Goal: Task Accomplishment & Management: Manage account settings

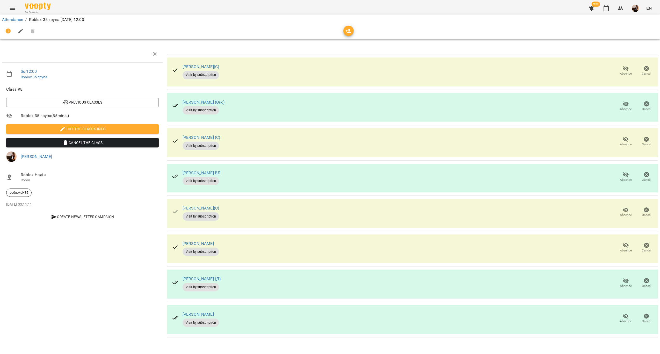
click at [625, 72] on span "Absence" at bounding box center [626, 73] width 12 height 4
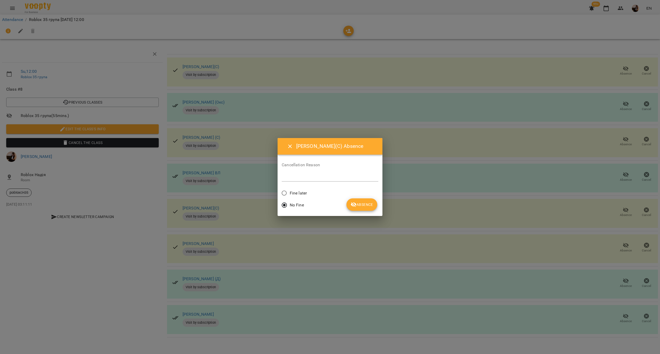
click at [300, 193] on span "Fine later" at bounding box center [298, 193] width 17 height 6
click at [359, 203] on span "Absence" at bounding box center [361, 204] width 23 height 6
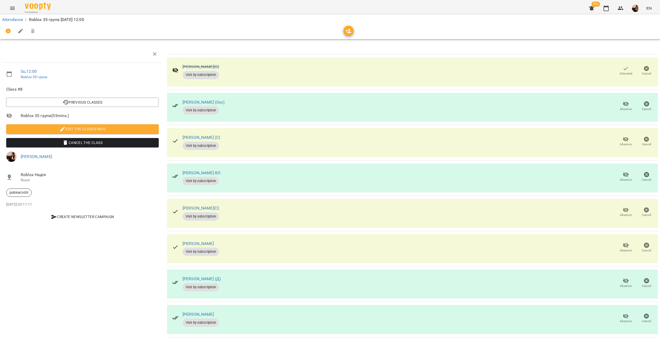
click at [18, 16] on div "Attendance / Roblox 35 група [DATE] 12:00" at bounding box center [330, 20] width 658 height 8
click at [17, 17] on link "Attendance" at bounding box center [12, 19] width 21 height 5
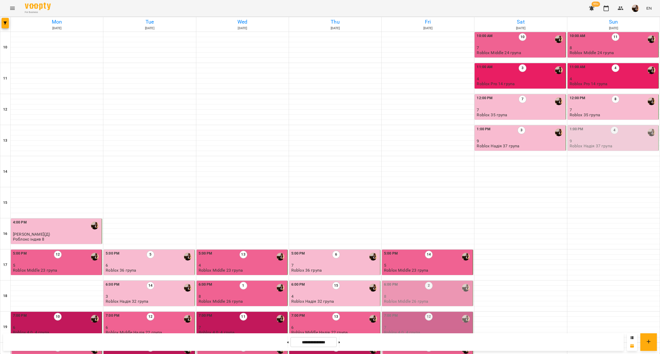
click at [586, 138] on div "1:00 PM 4" at bounding box center [613, 132] width 88 height 12
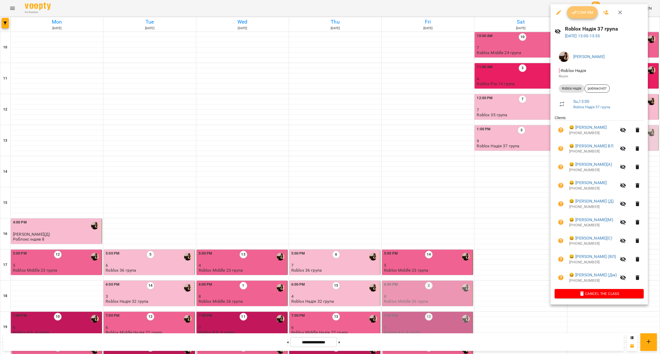
click at [575, 11] on icon "button" at bounding box center [574, 12] width 6 height 6
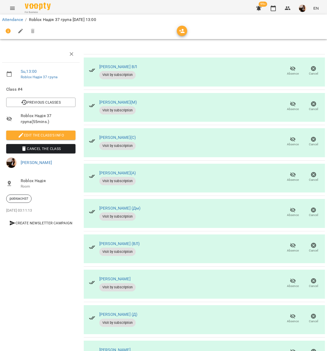
click at [284, 64] on button "Absence" at bounding box center [293, 71] width 21 height 14
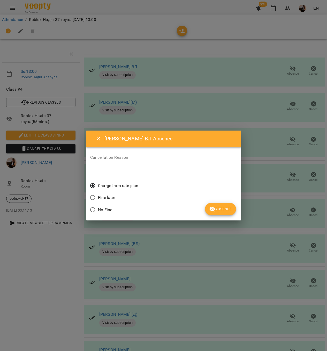
click at [229, 210] on span "Absence" at bounding box center [220, 209] width 23 height 6
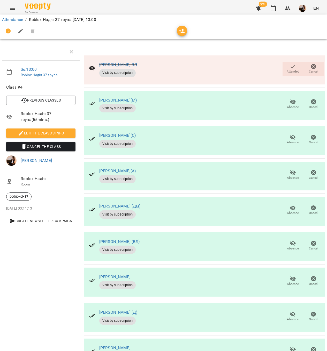
scroll to position [32, 0]
click at [290, 169] on icon "button" at bounding box center [293, 172] width 6 height 6
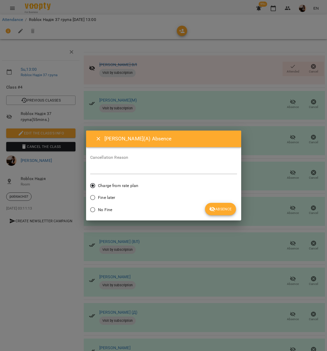
click at [221, 205] on button "Absence" at bounding box center [220, 209] width 31 height 12
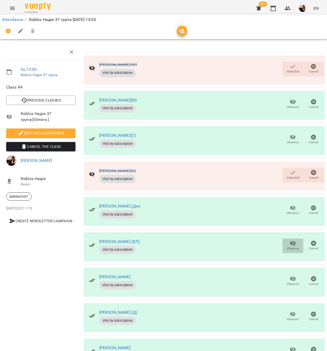
click at [293, 240] on span "Absence" at bounding box center [293, 245] width 14 height 10
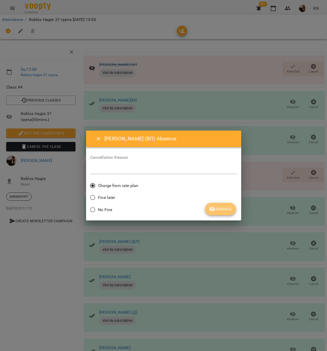
click at [209, 208] on button "Absence" at bounding box center [220, 209] width 31 height 12
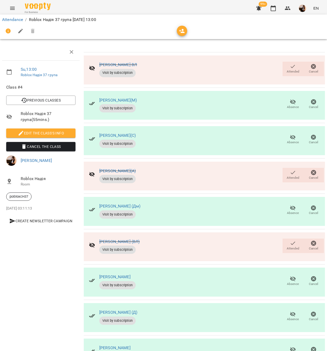
click at [273, 338] on div "[PERSON_NAME] Visit by subscription Absence Cancel" at bounding box center [204, 352] width 241 height 29
click at [290, 346] on icon "button" at bounding box center [293, 349] width 6 height 6
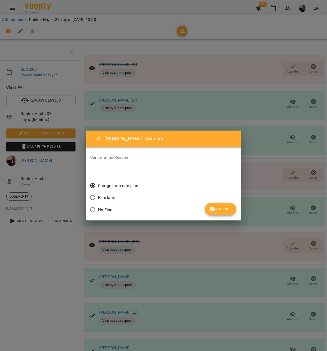
click at [224, 199] on div "Fine later" at bounding box center [163, 198] width 147 height 12
click at [225, 206] on span "Absence" at bounding box center [220, 209] width 23 height 6
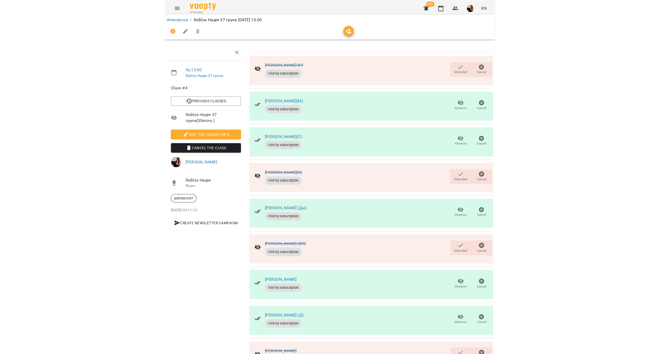
scroll to position [0, 0]
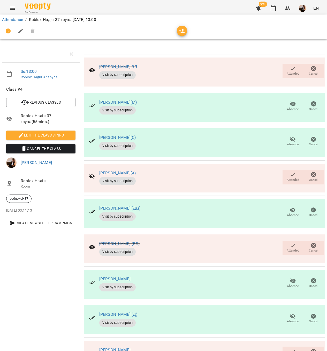
click at [7, 16] on div "Attendance / Roblox Надія 37 група [DATE] 13:00" at bounding box center [163, 20] width 325 height 8
click at [12, 18] on link "Attendance" at bounding box center [12, 19] width 21 height 5
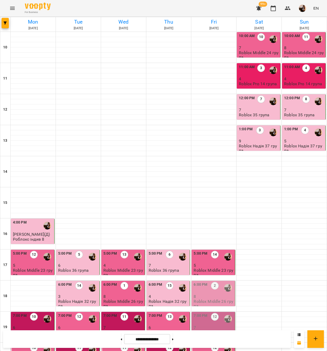
click at [268, 133] on div at bounding box center [274, 132] width 12 height 12
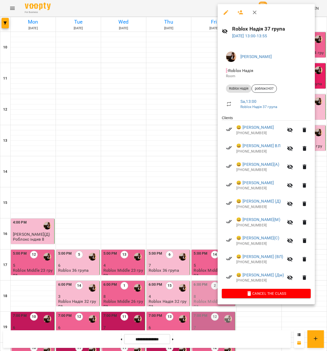
click at [180, 131] on div at bounding box center [163, 175] width 327 height 351
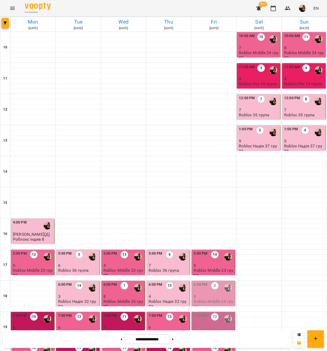
click at [293, 142] on p "5" at bounding box center [304, 141] width 40 height 4
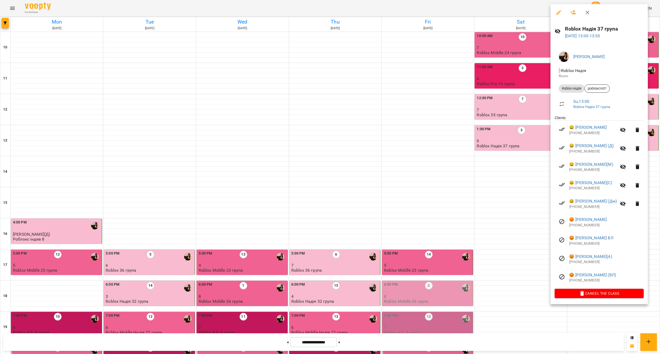
click at [439, 296] on div at bounding box center [330, 177] width 660 height 354
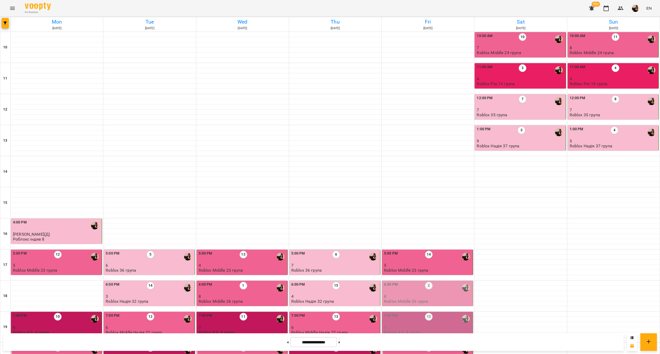
click at [439, 296] on p "8" at bounding box center [428, 296] width 88 height 4
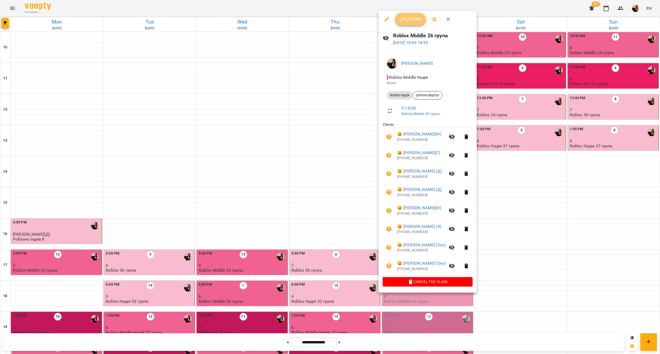
click at [407, 24] on button "Confirm" at bounding box center [410, 19] width 31 height 12
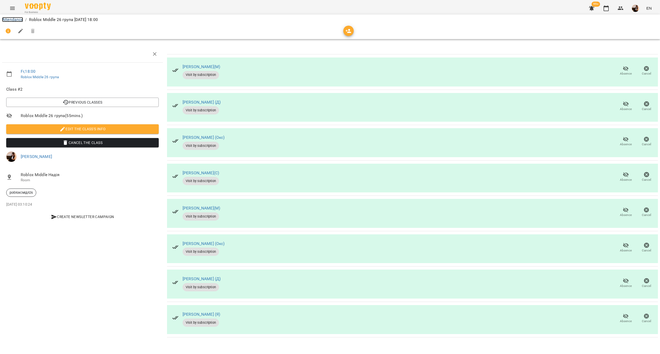
click at [6, 18] on link "Attendance" at bounding box center [12, 19] width 21 height 5
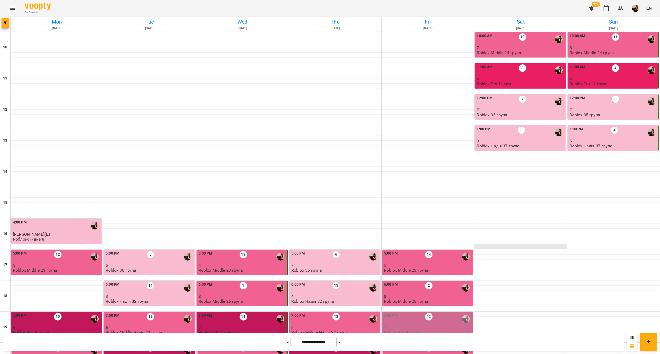
scroll to position [78, 0]
click at [448, 325] on p "7" at bounding box center [428, 327] width 88 height 4
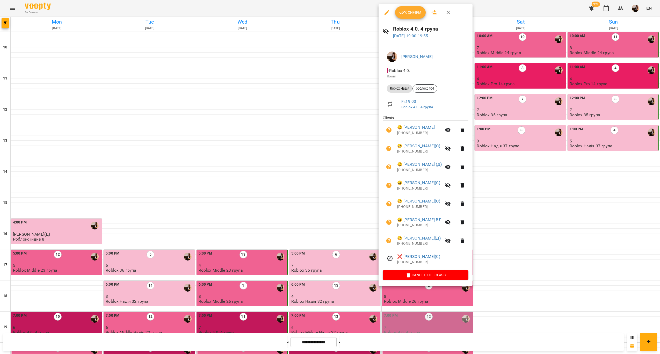
click at [406, 13] on span "Confirm" at bounding box center [410, 12] width 22 height 6
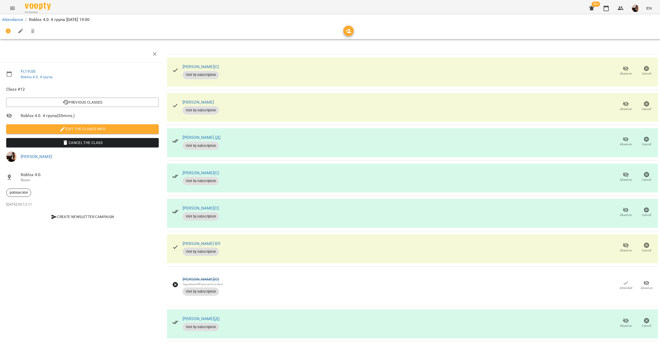
click at [15, 16] on div "Attendance / Roblox 4.0. 4 група [DATE] 19:00" at bounding box center [330, 20] width 658 height 8
click at [14, 19] on link "Attendance" at bounding box center [12, 19] width 21 height 5
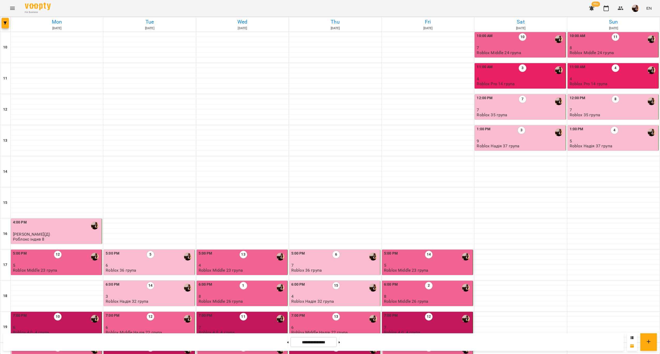
scroll to position [105, 0]
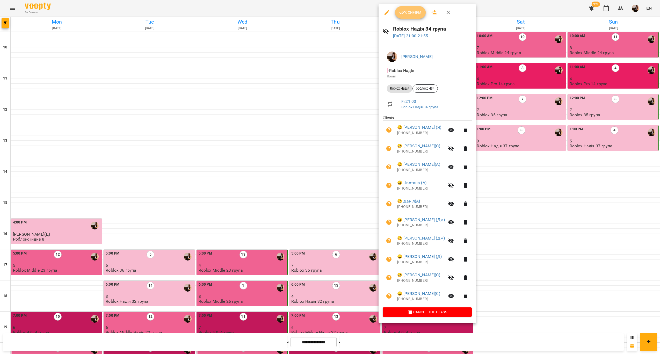
click at [409, 9] on span "Confirm" at bounding box center [410, 12] width 22 height 6
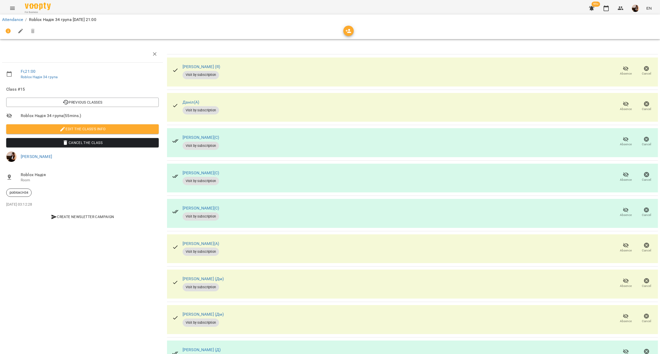
click at [13, 16] on div "Attendance / Roblox Надія 34 група [DATE] 21:00" at bounding box center [330, 20] width 658 height 8
click at [14, 18] on link "Attendance" at bounding box center [12, 19] width 21 height 5
